Goal: Transaction & Acquisition: Purchase product/service

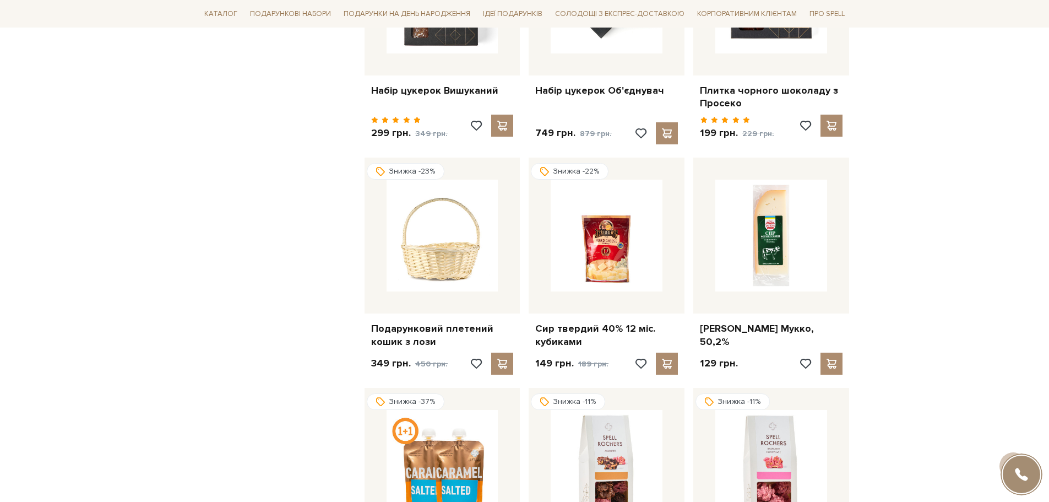
scroll to position [758, 0]
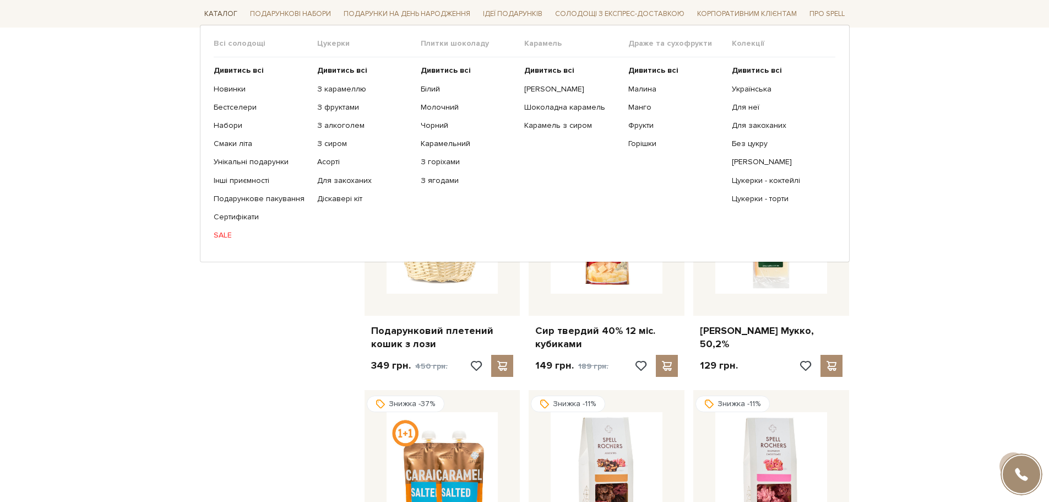
click at [221, 13] on span "Каталог" at bounding box center [221, 14] width 42 height 17
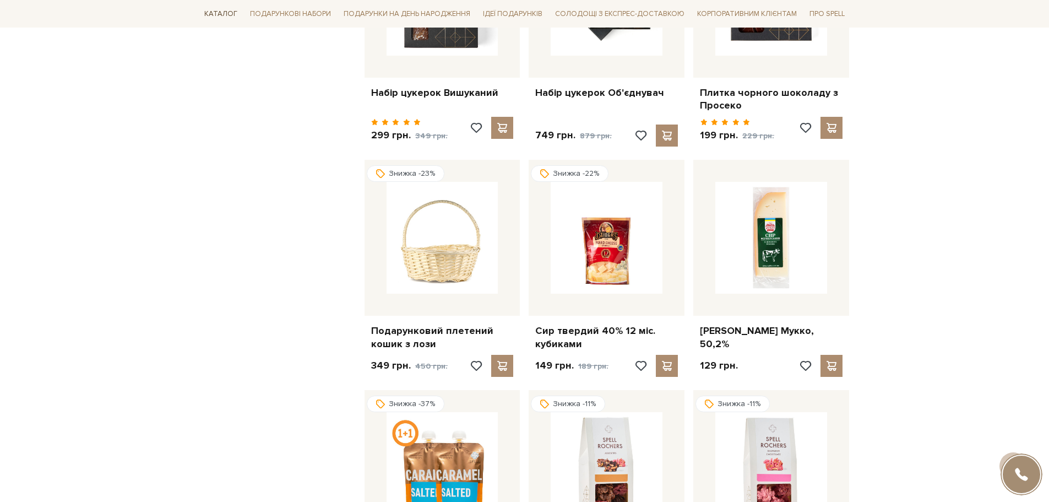
click at [219, 12] on span "Каталог" at bounding box center [221, 14] width 42 height 17
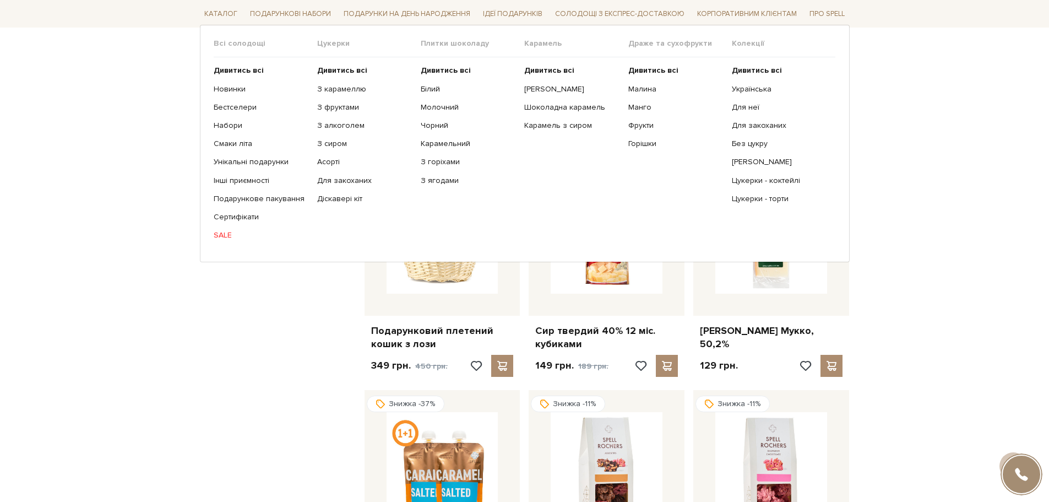
click at [231, 231] on link "SALE" at bounding box center [261, 235] width 95 height 10
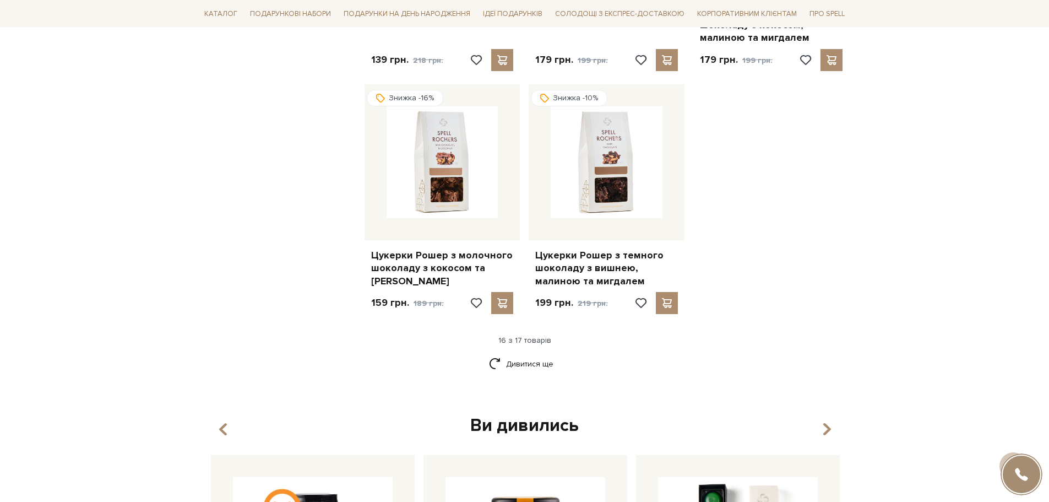
scroll to position [1321, 0]
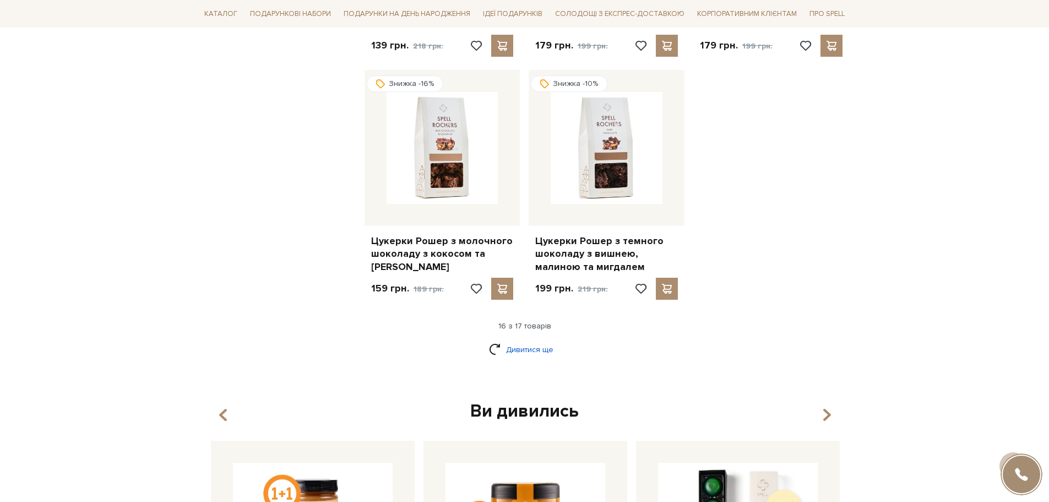
click at [519, 340] on link "Дивитися ще" at bounding box center [525, 349] width 72 height 19
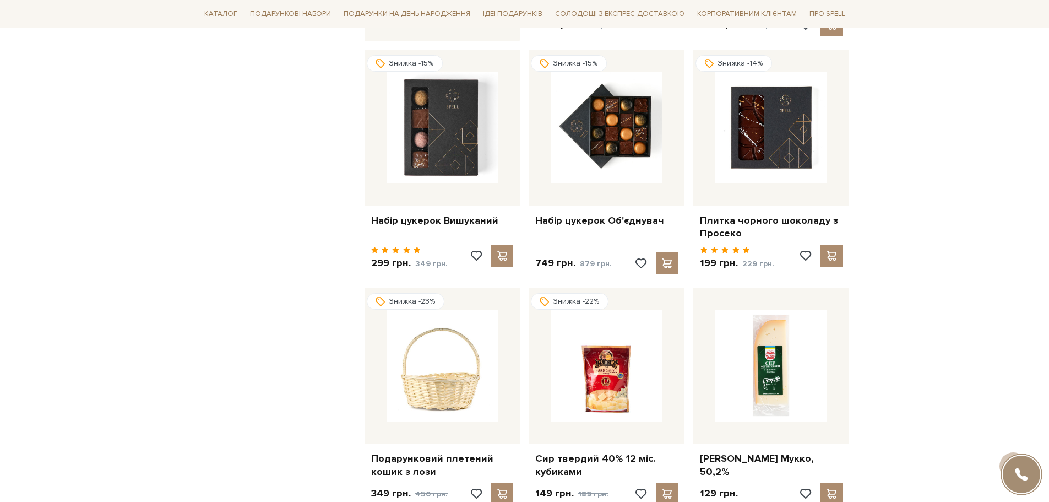
scroll to position [606, 0]
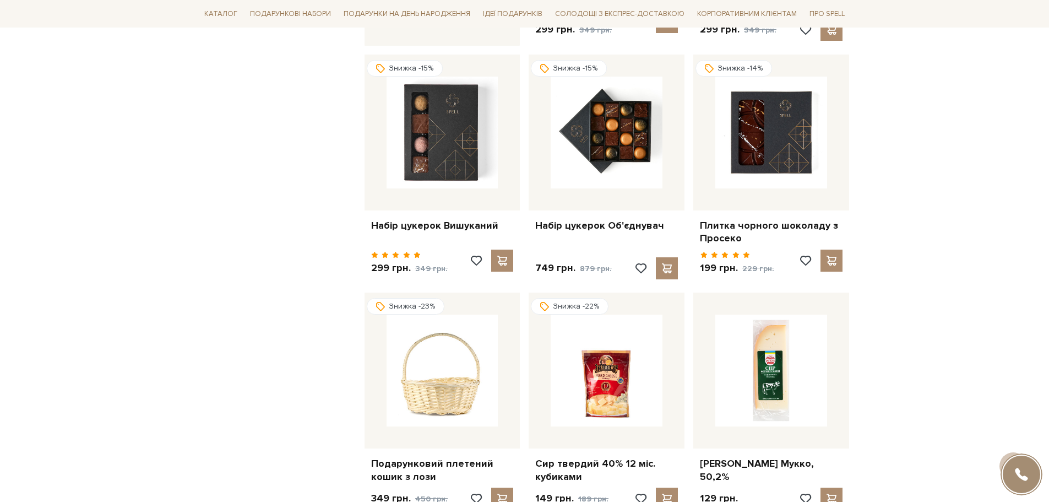
scroll to position [606, 0]
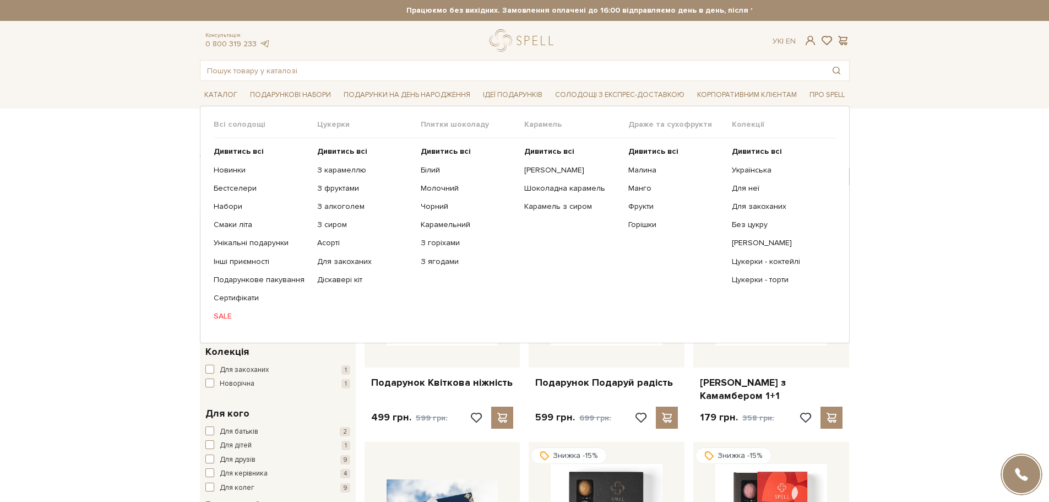
click at [226, 314] on link "SALE" at bounding box center [261, 316] width 95 height 10
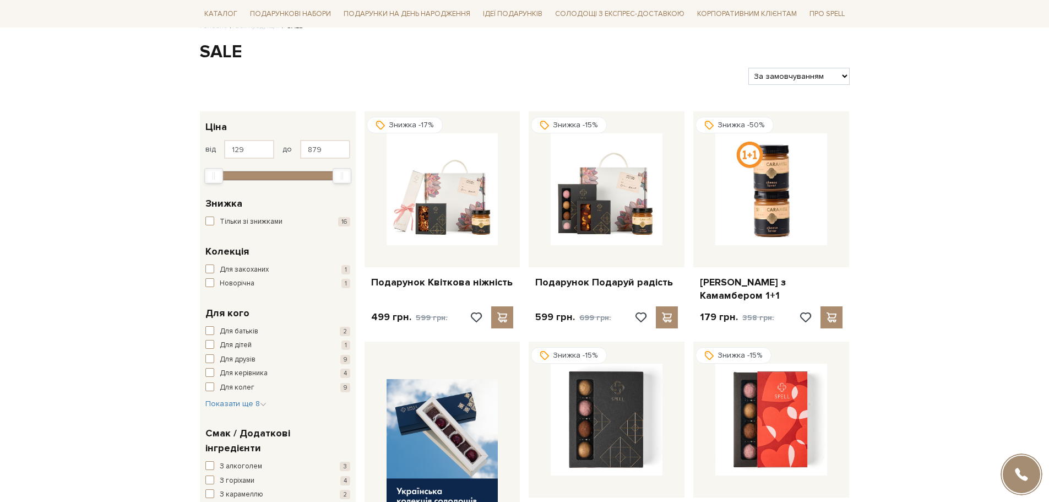
scroll to position [110, 0]
